Goal: Information Seeking & Learning: Learn about a topic

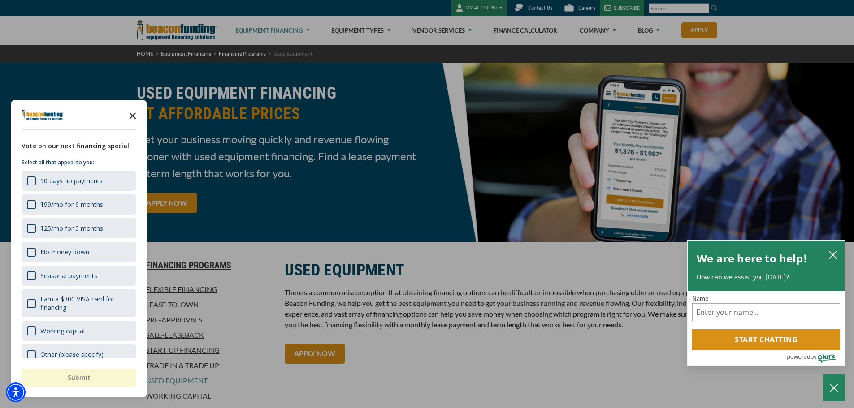
click at [134, 115] on polygon "Close the survey" at bounding box center [133, 116] width 7 height 7
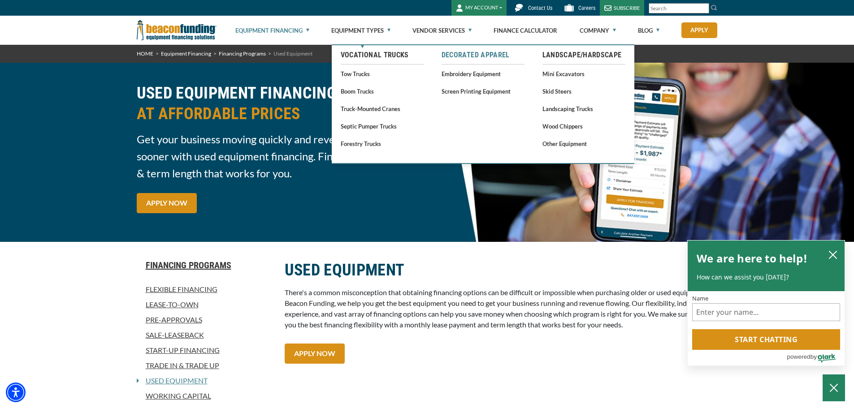
click at [482, 55] on link "Decorated Apparel" at bounding box center [483, 55] width 83 height 11
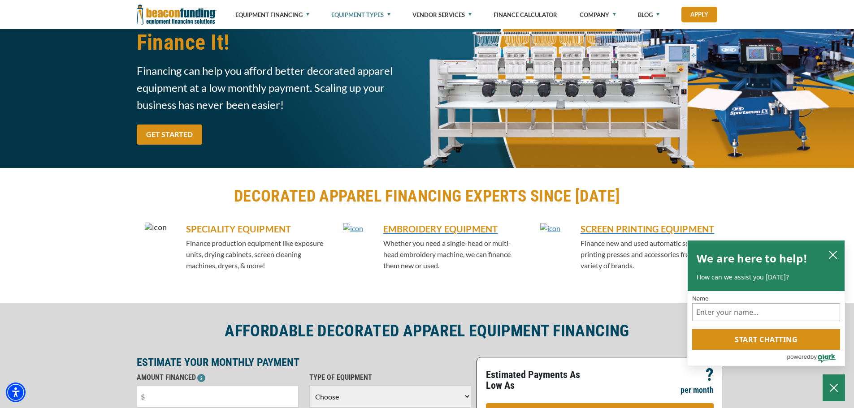
scroll to position [90, 0]
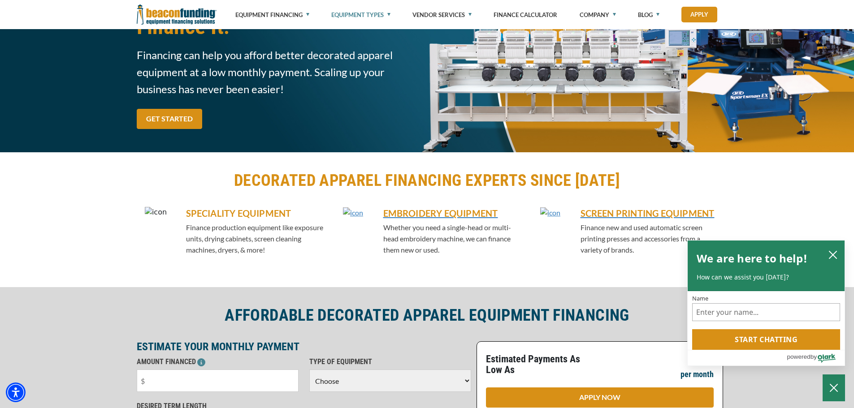
click at [224, 208] on h5 "SPECIALITY EQUIPMENT" at bounding box center [254, 213] width 137 height 13
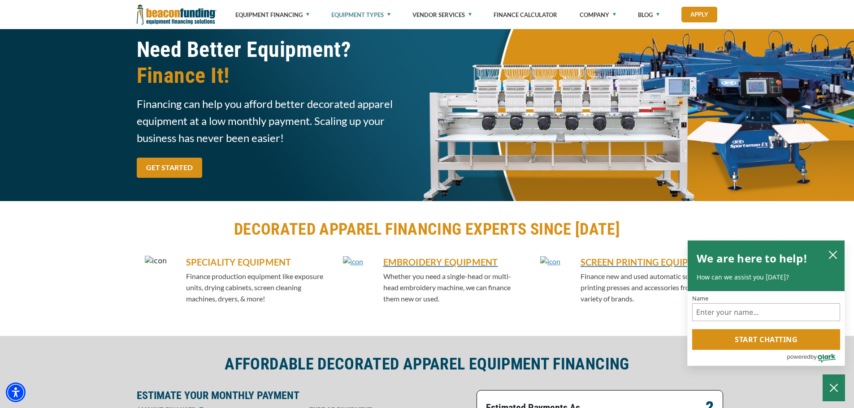
scroll to position [0, 0]
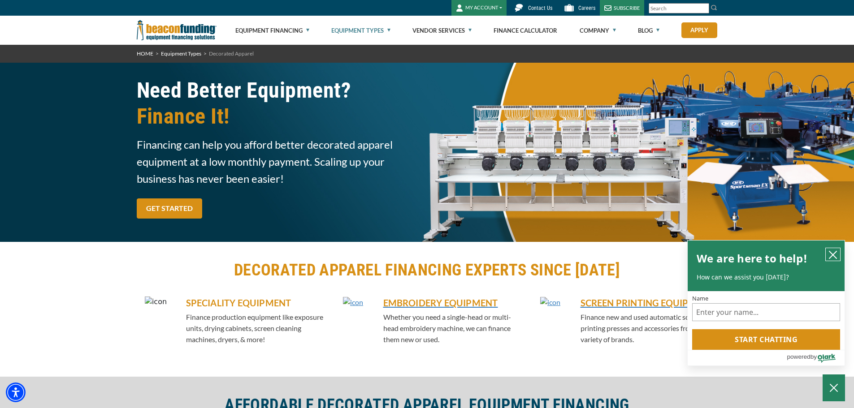
click at [831, 252] on icon "close chatbox" at bounding box center [832, 254] width 7 height 7
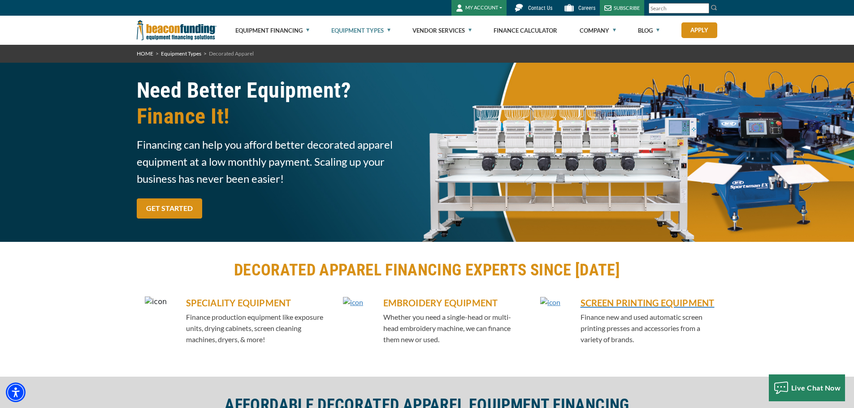
click at [432, 303] on h5 "EMBROIDERY EQUIPMENT" at bounding box center [451, 302] width 137 height 13
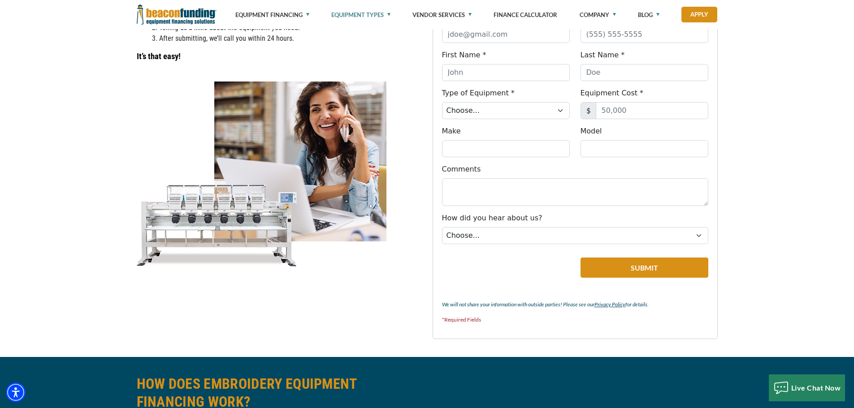
scroll to position [583, 0]
